Goal: Task Accomplishment & Management: Manage account settings

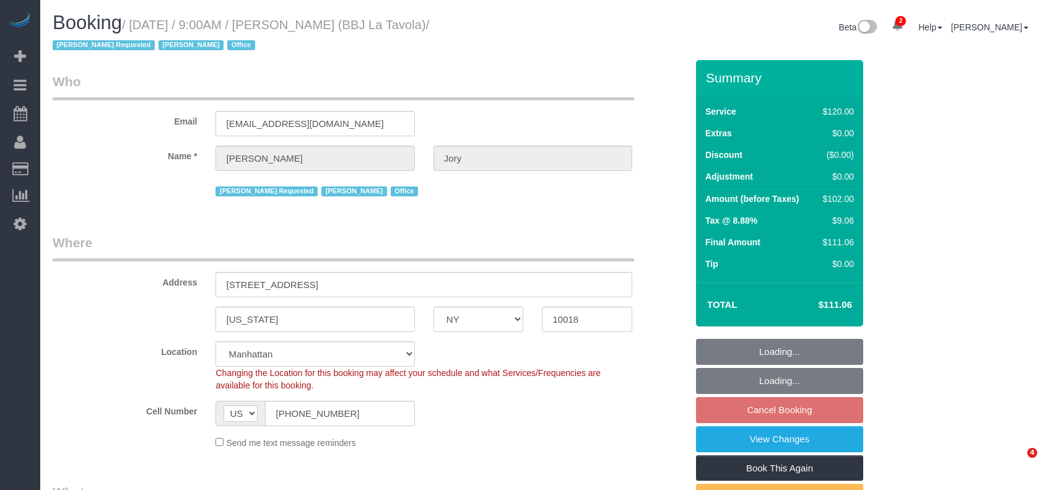
select select "NY"
select select "90"
select select "spot2"
select select "number:89"
select select "number:90"
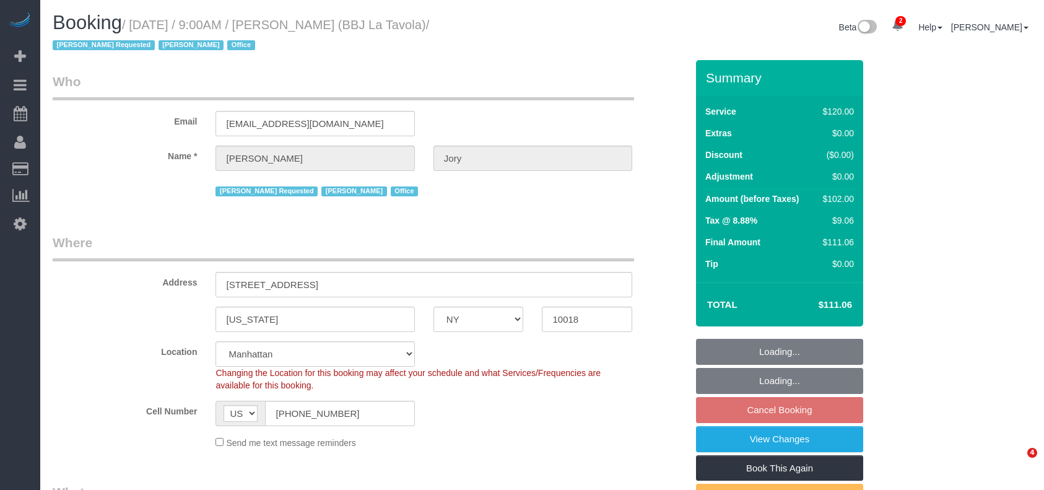
select select "number:15"
select select "number:7"
select select "number:21"
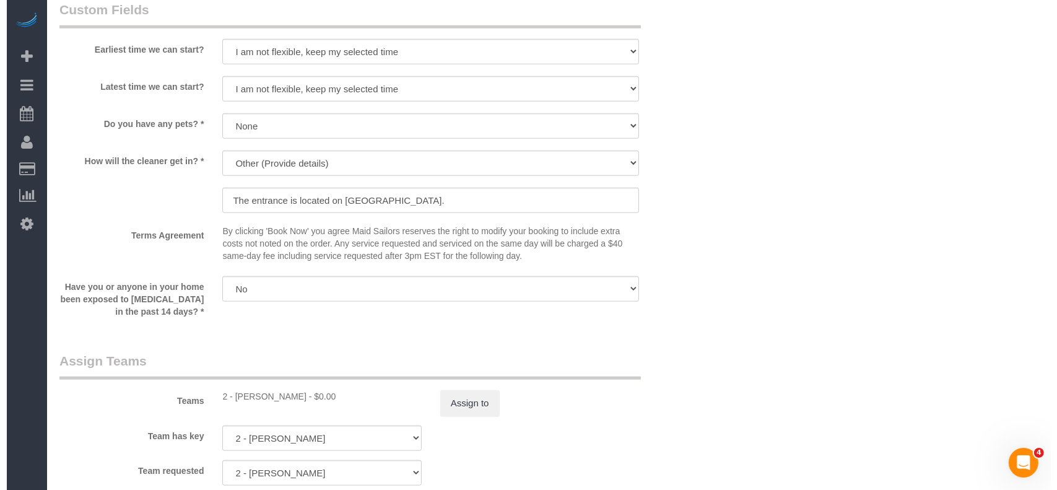
scroll to position [1403, 0]
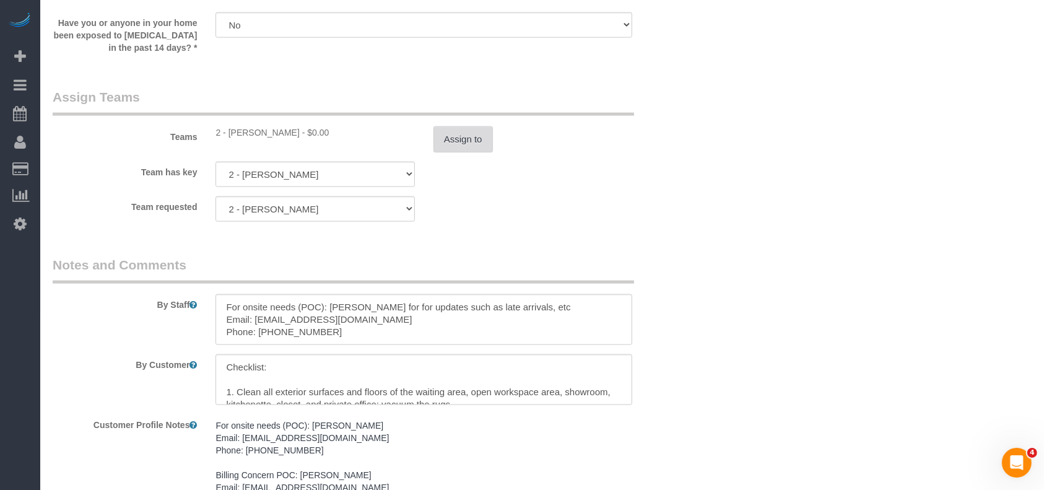
click at [456, 136] on button "Assign to" at bounding box center [462, 139] width 59 height 26
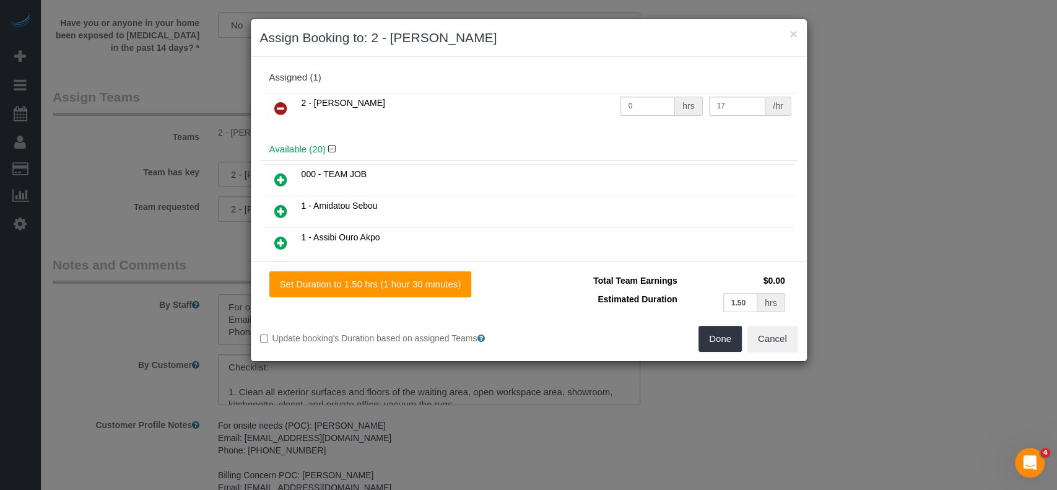
click at [278, 102] on icon at bounding box center [280, 108] width 13 height 15
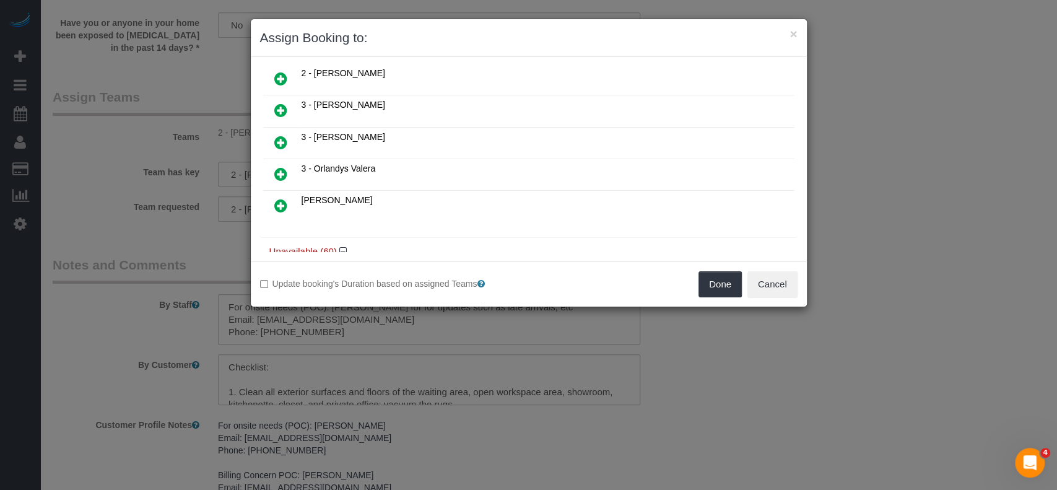
scroll to position [825, 0]
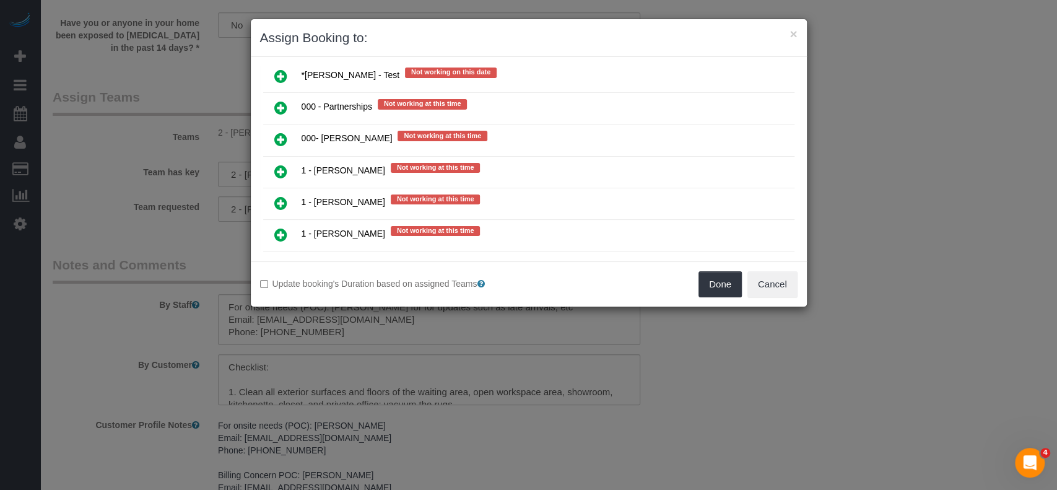
click at [275, 132] on icon at bounding box center [280, 139] width 13 height 15
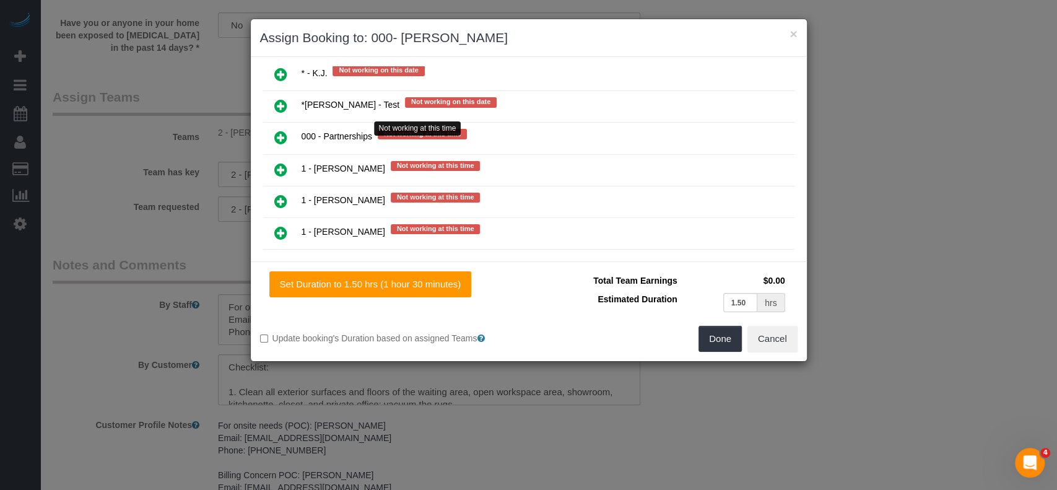
scroll to position [854, 0]
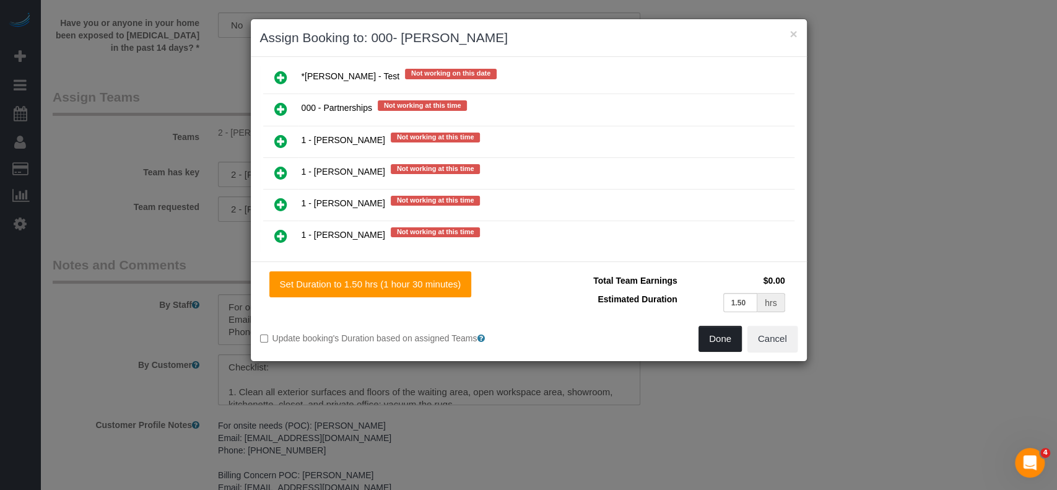
click at [713, 342] on button "Done" at bounding box center [719, 339] width 43 height 26
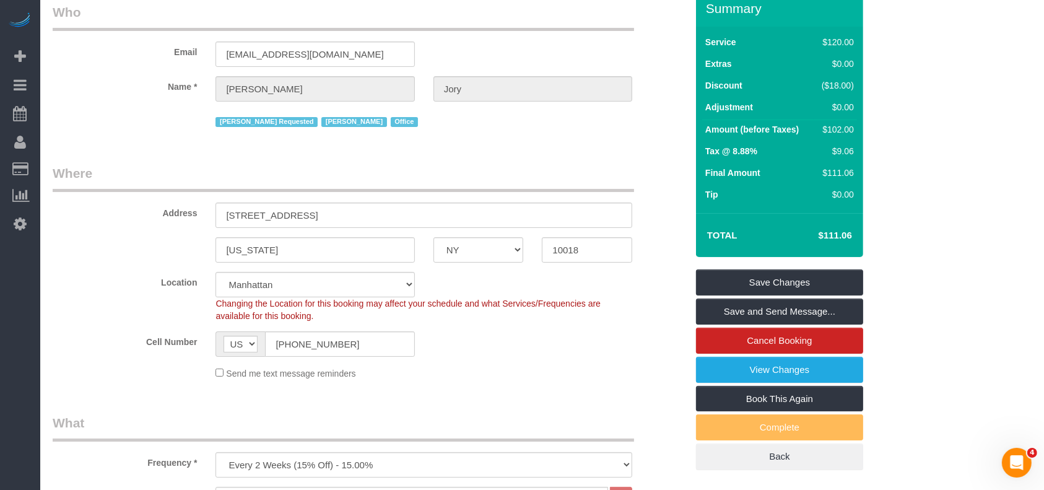
scroll to position [0, 0]
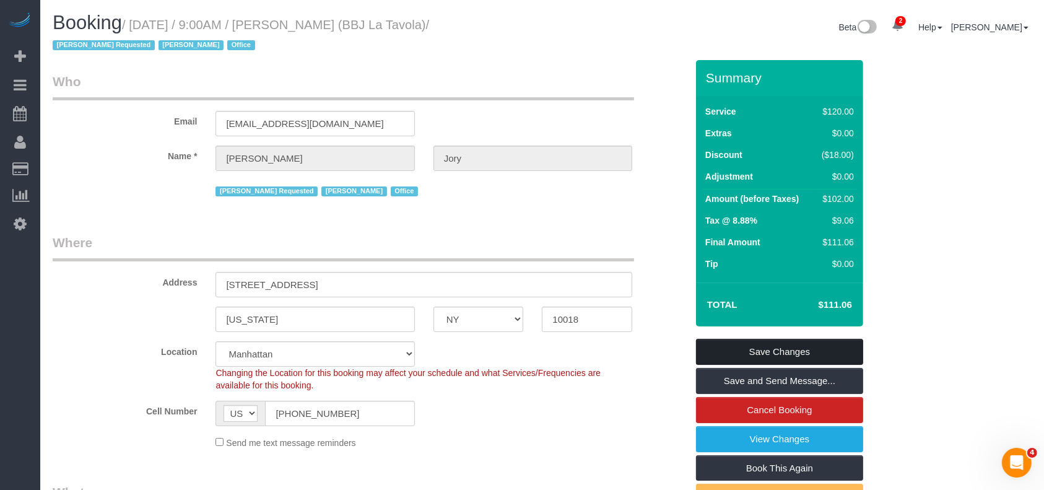
click at [807, 344] on link "Save Changes" at bounding box center [779, 352] width 167 height 26
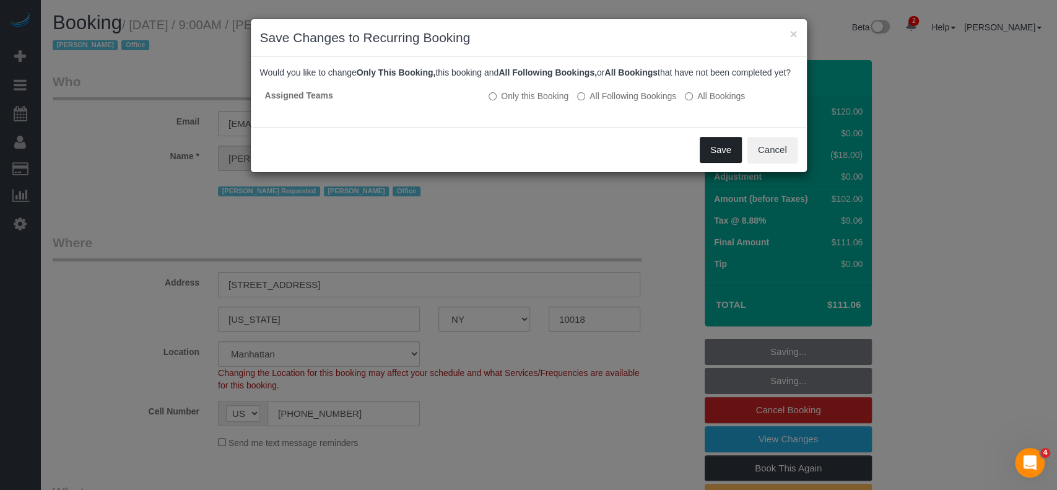
click at [714, 154] on button "Save" at bounding box center [721, 150] width 42 height 26
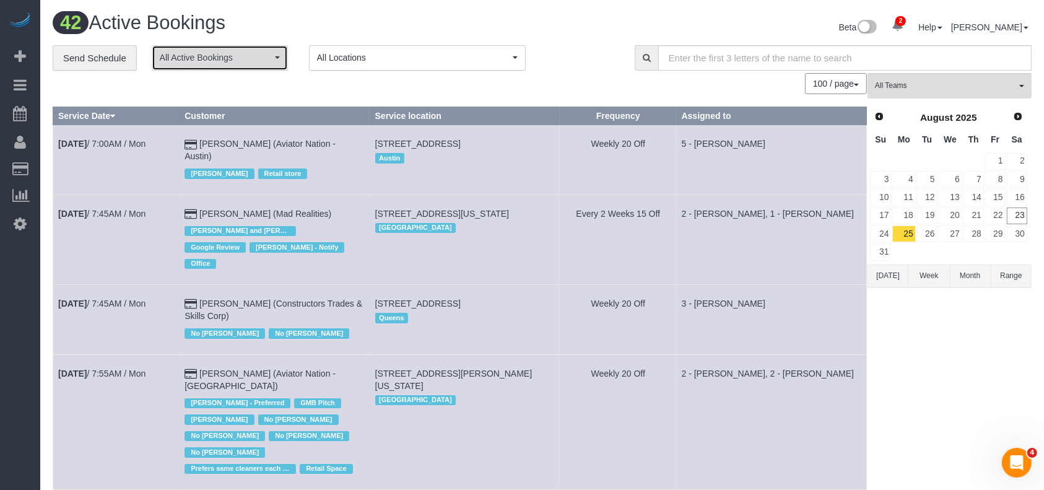
click at [271, 54] on span "All Active Bookings" at bounding box center [216, 57] width 112 height 12
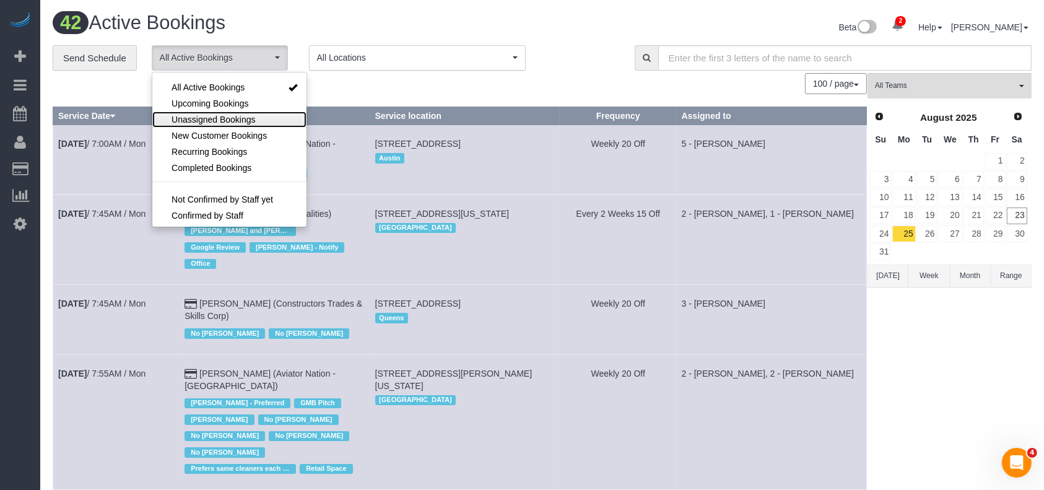
click at [225, 120] on span "Unassigned Bookings" at bounding box center [213, 119] width 84 height 12
select select "**********"
click at [410, 85] on div "100 / page 10 / page 20 / page 30 / page 40 / page 50 / page 100 / page" at bounding box center [460, 83] width 814 height 21
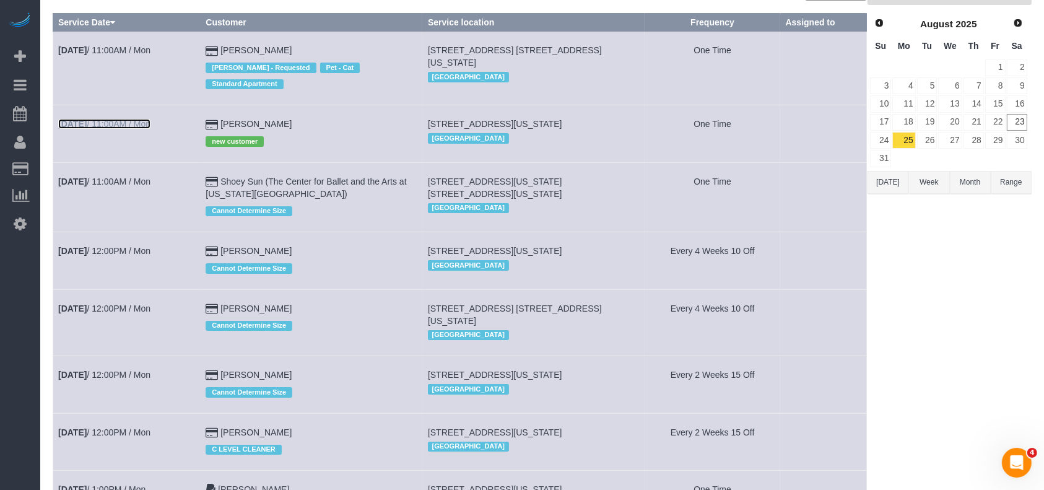
scroll to position [165, 0]
